Goal: Book appointment/travel/reservation

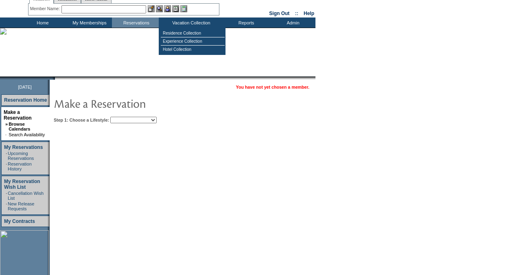
scroll to position [29, 0]
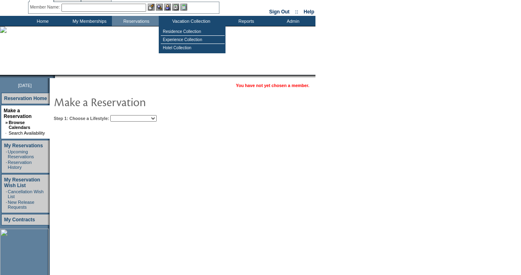
click at [157, 115] on select "Beach Leisure Metropolitan Mountain OIAL for Adventure OIAL for Couples OIAL fo…" at bounding box center [133, 118] width 46 height 7
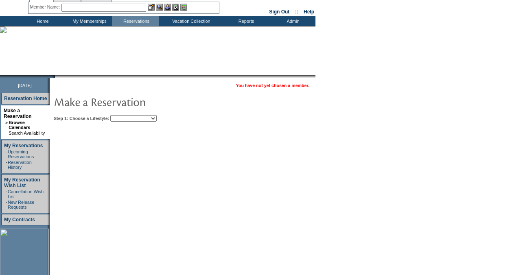
select select "Beach"
click at [124, 115] on select "Beach Leisure Metropolitan Mountain OIAL for Adventure OIAL for Couples OIAL fo…" at bounding box center [133, 118] width 46 height 7
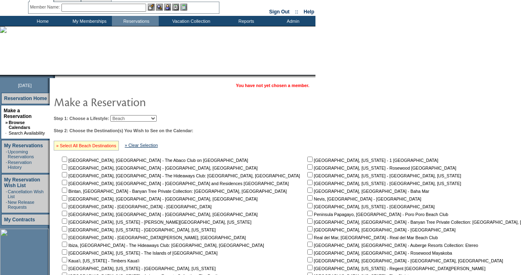
click at [97, 145] on link "» Select All Beach Destinations" at bounding box center [86, 145] width 60 height 5
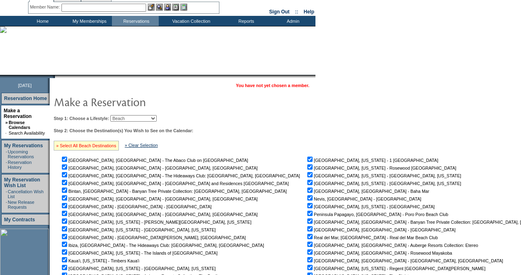
checkbox input "true"
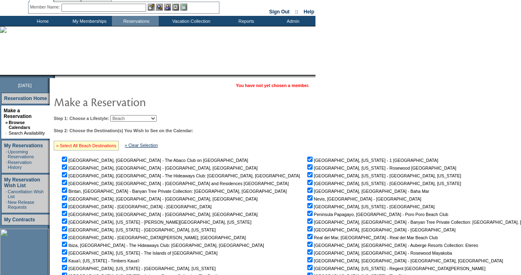
checkbox input "true"
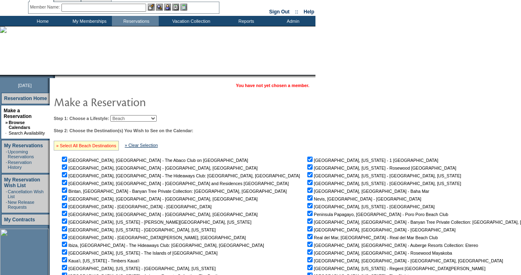
checkbox input "true"
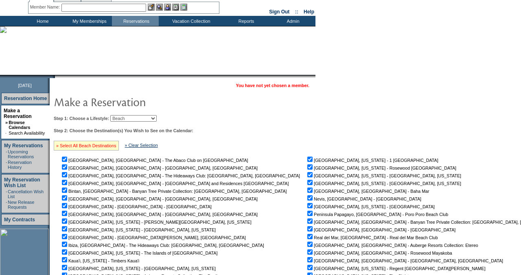
checkbox input "true"
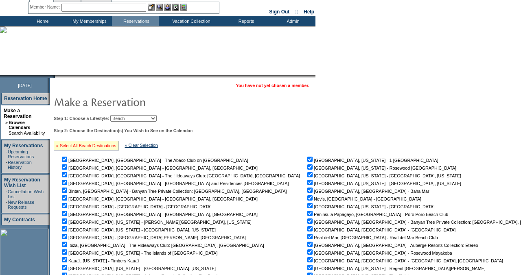
checkbox input "true"
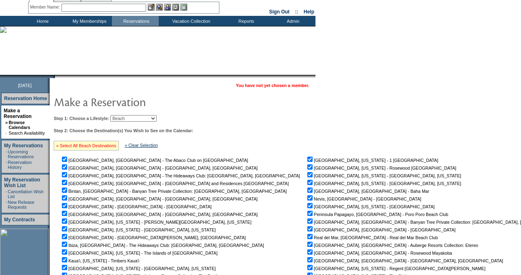
checkbox input "true"
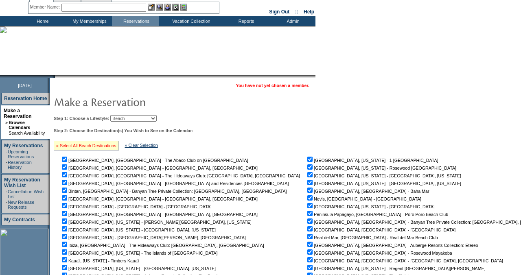
checkbox input "true"
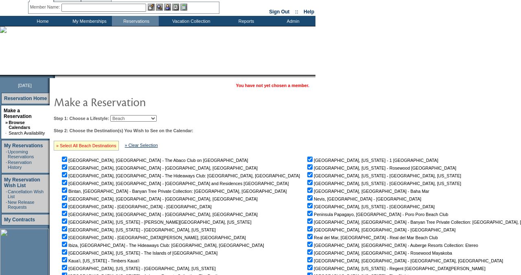
checkbox input "true"
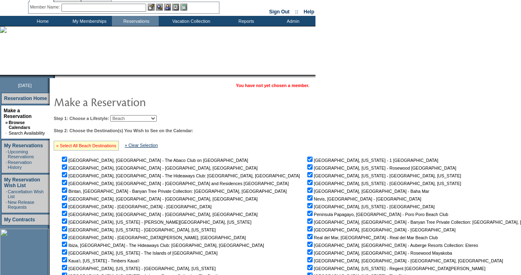
checkbox input "true"
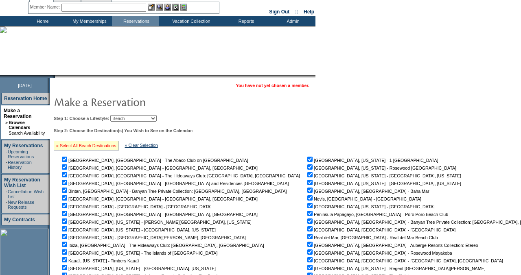
checkbox input "true"
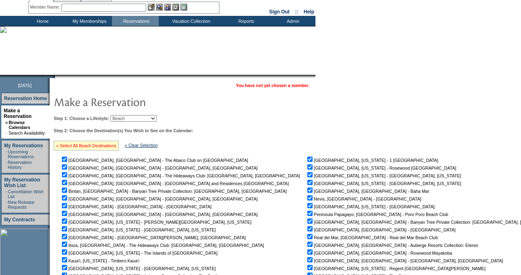
checkbox input "true"
click at [110, 145] on link "» Select All Beach Destinations" at bounding box center [86, 145] width 60 height 5
click at [103, 149] on div "» Select All Beach Destinations" at bounding box center [86, 146] width 65 height 10
click at [146, 145] on link "» Clear Selection" at bounding box center [141, 145] width 33 height 5
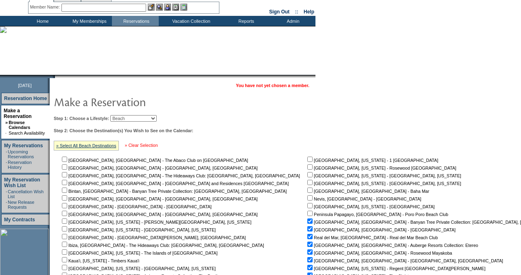
checkbox input "false"
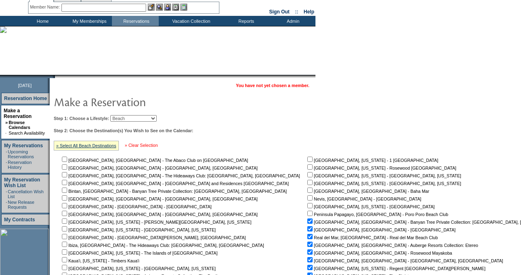
checkbox input "false"
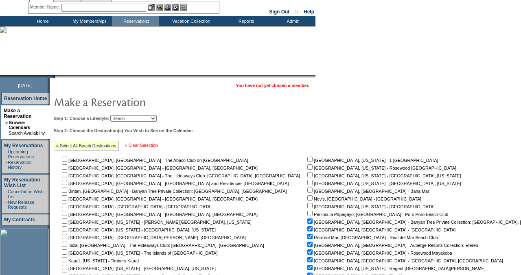
checkbox input "false"
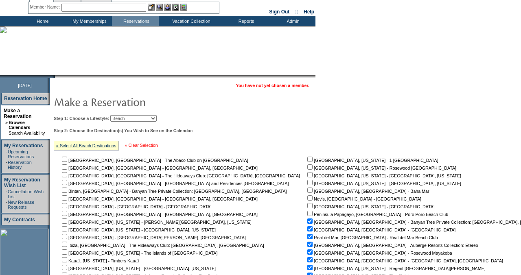
checkbox input "false"
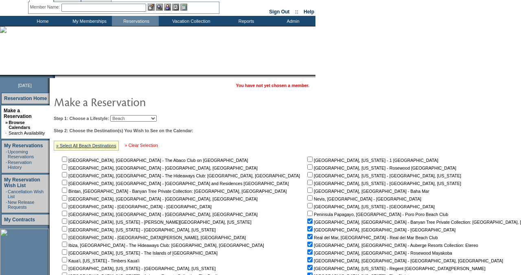
checkbox input "false"
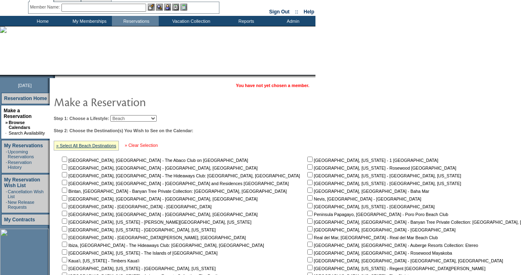
checkbox input "false"
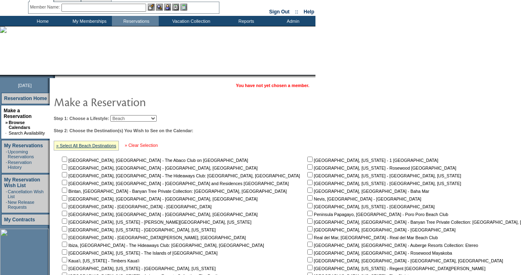
checkbox input "false"
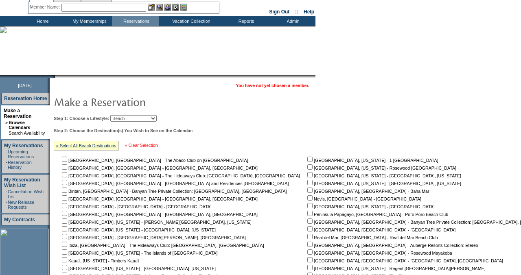
checkbox input "false"
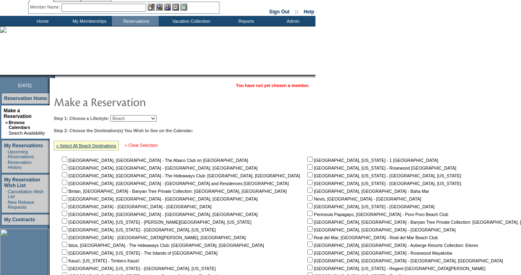
checkbox input "false"
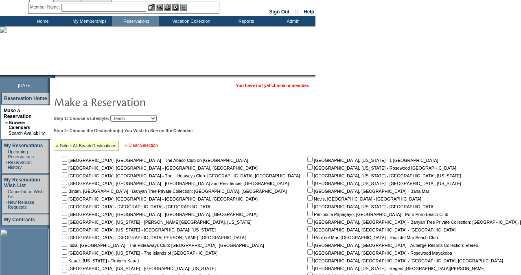
checkbox input "false"
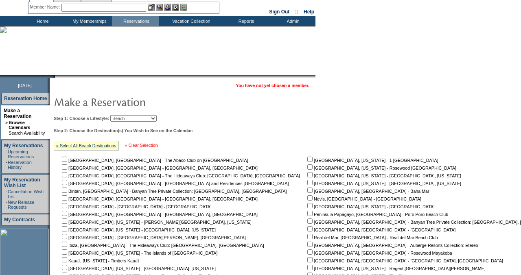
checkbox input "false"
click at [307, 176] on input "checkbox" at bounding box center [309, 174] width 5 height 5
checkbox input "true"
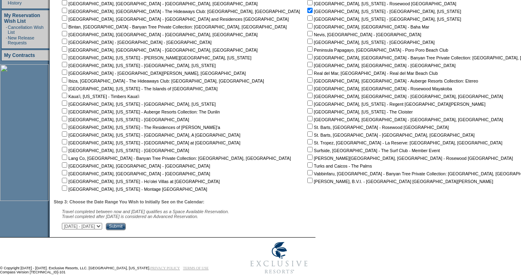
scroll to position [211, 0]
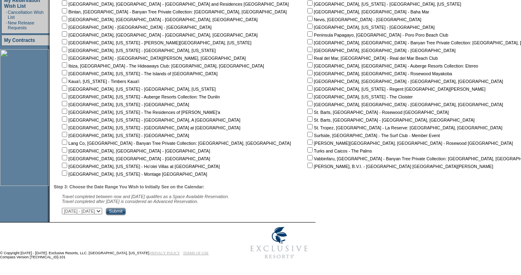
click at [102, 214] on select "[DATE] - [DATE] [DATE] - [DATE] [DATE] - [DATE] [DATE] - [DATE] [DATE] - [DATE]…" at bounding box center [82, 211] width 40 height 7
select select "[DATE]|[DATE]"
click at [66, 208] on select "[DATE] - [DATE] [DATE] - [DATE] [DATE] - [DATE] [DATE] - [DATE] [DATE] - [DATE]…" at bounding box center [82, 211] width 40 height 7
click at [126, 210] on input "Submit" at bounding box center [116, 211] width 20 height 7
